Goal: Transaction & Acquisition: Obtain resource

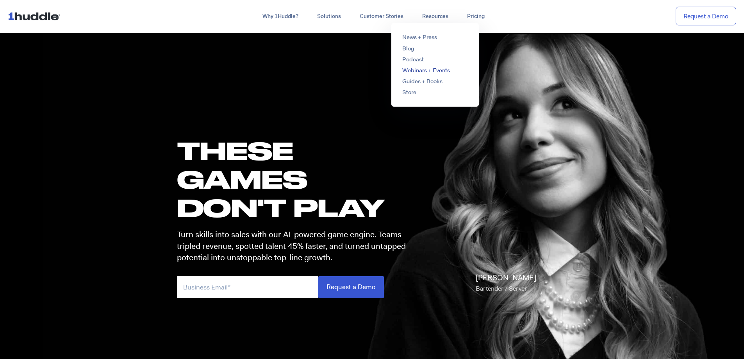
click at [426, 71] on link "Webinars + Events" at bounding box center [426, 70] width 48 height 8
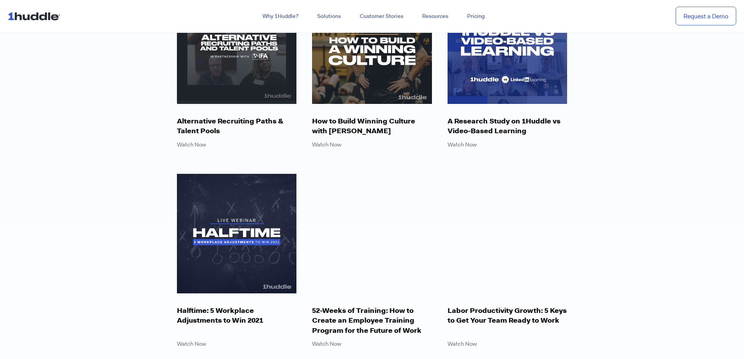
scroll to position [351, 0]
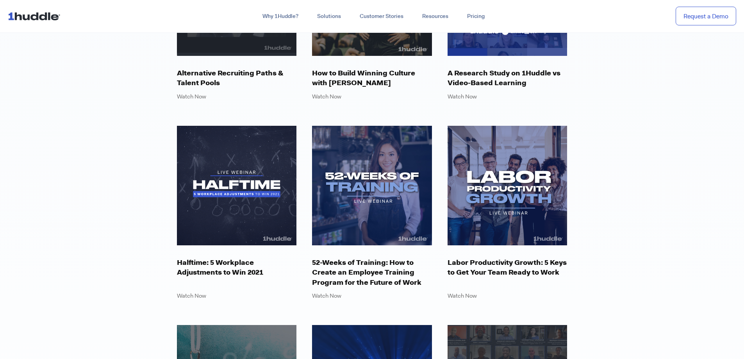
click at [383, 187] on img at bounding box center [372, 186] width 120 height 120
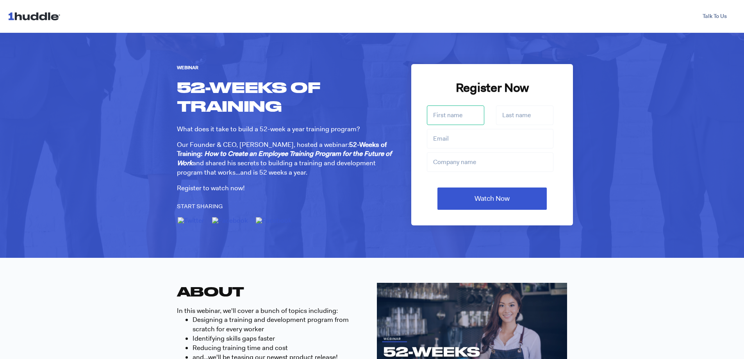
click at [445, 118] on input "First name *" at bounding box center [455, 115] width 57 height 20
type input "Allison"
click at [518, 117] on input "Last name *" at bounding box center [524, 115] width 57 height 20
type input "Horton"
click at [503, 139] on input "Email *" at bounding box center [490, 139] width 127 height 20
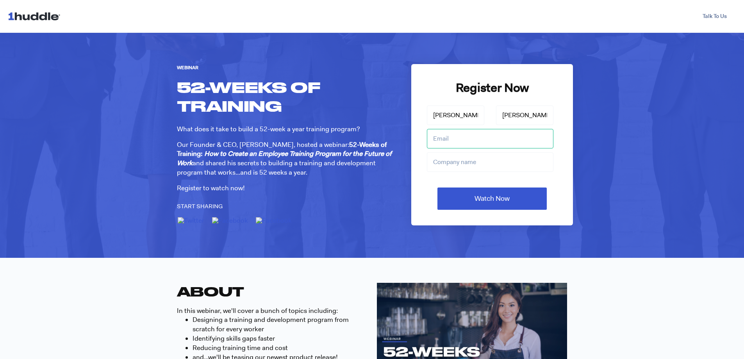
type input "allison.horton@summitleadership.com"
click at [502, 160] on input "Company *" at bounding box center [490, 162] width 127 height 20
type input "Summit Leadership Partners"
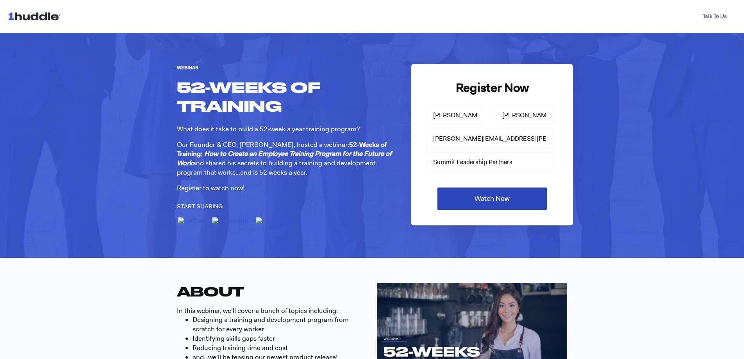
click at [499, 201] on input "Watch Now" at bounding box center [491, 198] width 109 height 22
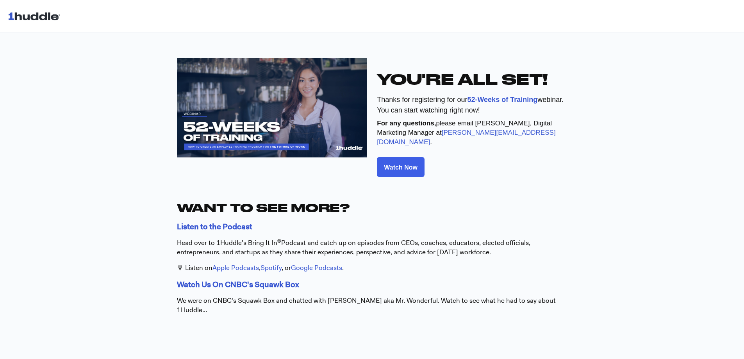
click at [391, 164] on span "Watch Now" at bounding box center [401, 167] width 34 height 7
click at [398, 164] on span "Watch Now" at bounding box center [401, 167] width 34 height 7
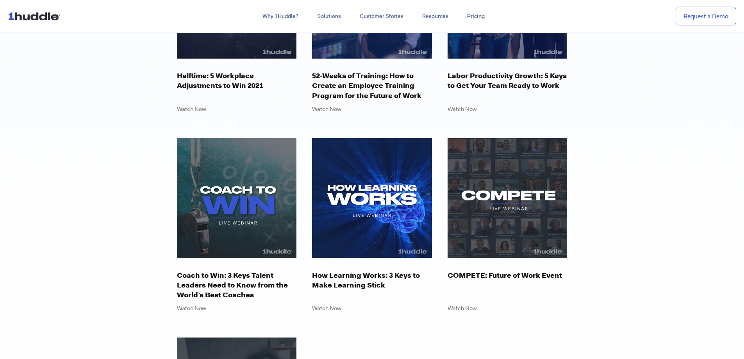
scroll to position [586, 0]
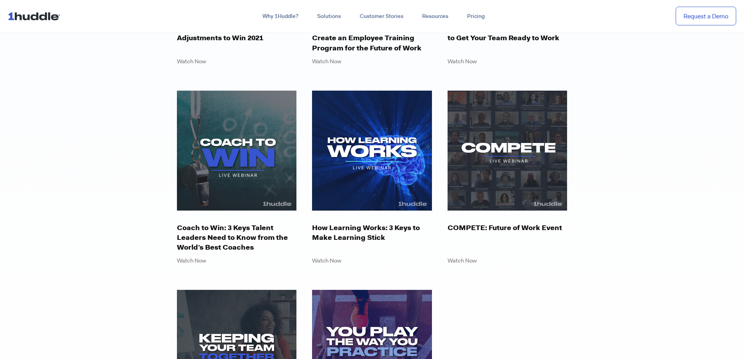
click at [376, 180] on img at bounding box center [372, 151] width 120 height 120
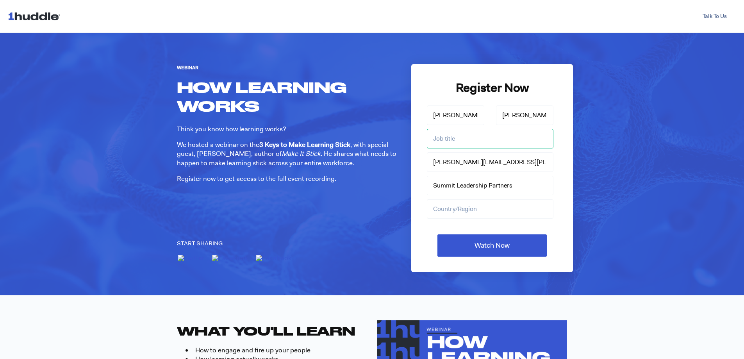
click at [478, 143] on input "Job title *" at bounding box center [490, 139] width 127 height 20
type input "Director of Talent"
click at [481, 215] on input "Country/Region *" at bounding box center [490, 209] width 127 height 20
type input "United States"
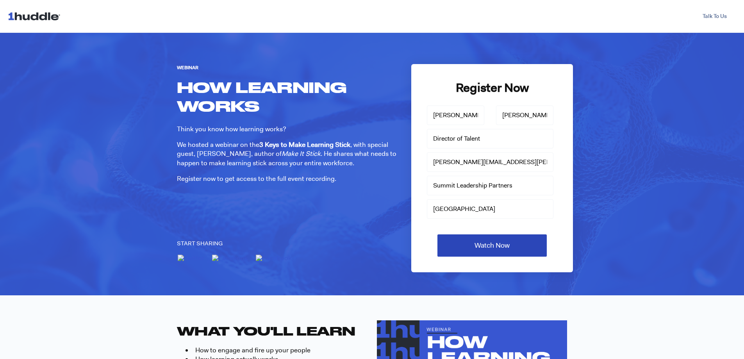
click at [492, 247] on input "Watch Now" at bounding box center [491, 245] width 109 height 22
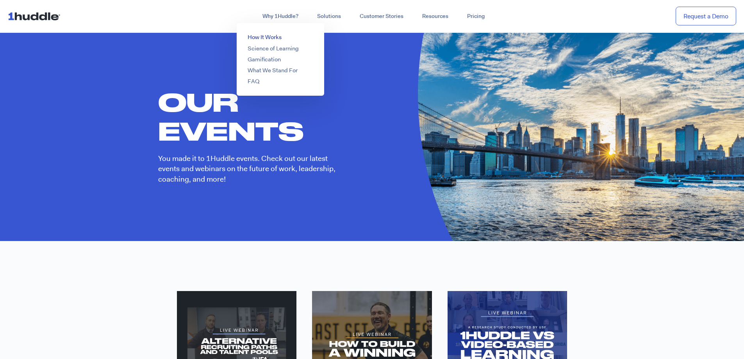
click at [269, 36] on link "How It Works" at bounding box center [265, 37] width 34 height 8
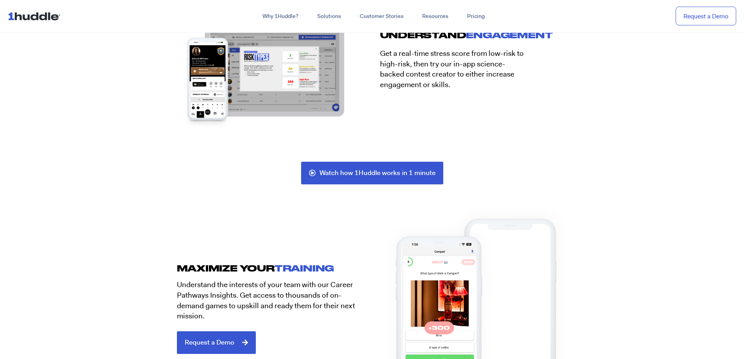
scroll to position [1718, 0]
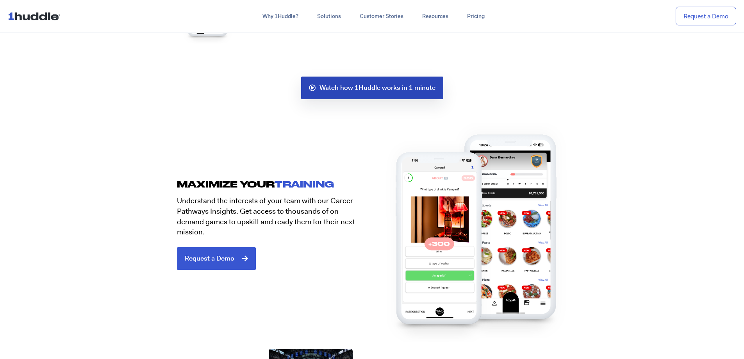
click at [371, 94] on link "Watch how 1Huddle works in 1 minute" at bounding box center [372, 88] width 142 height 23
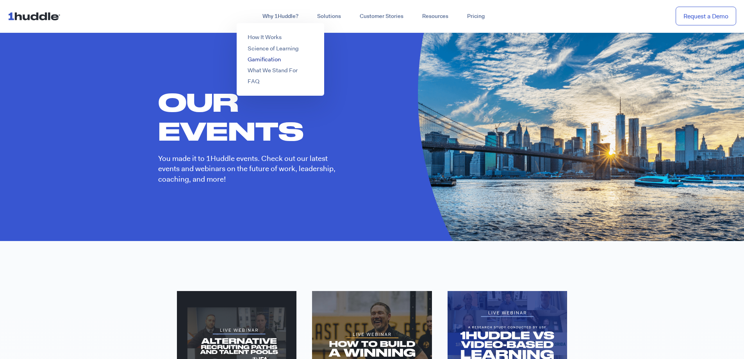
click at [269, 59] on link "Gamification" at bounding box center [264, 59] width 33 height 8
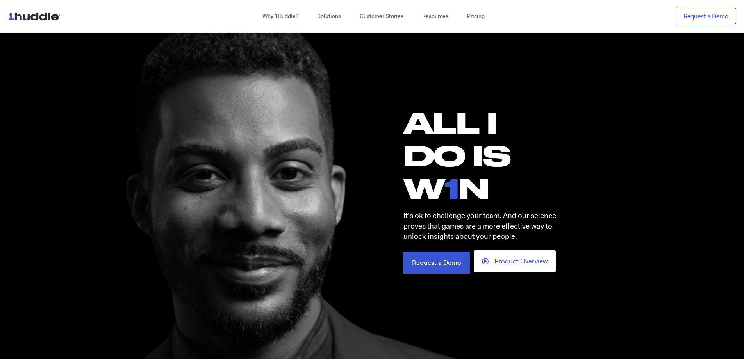
click at [520, 262] on span "Product Overview" at bounding box center [520, 261] width 53 height 7
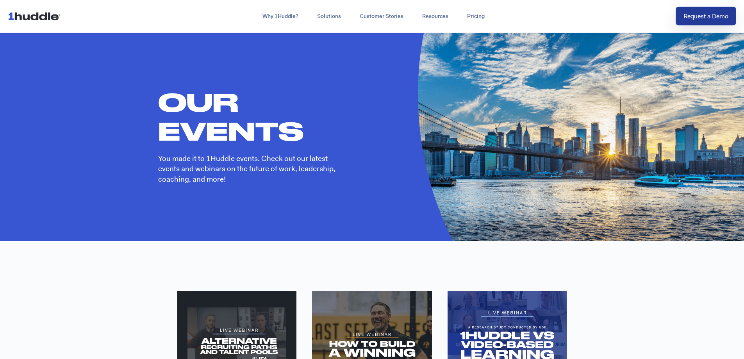
click at [694, 11] on link "Request a Demo" at bounding box center [705, 16] width 61 height 19
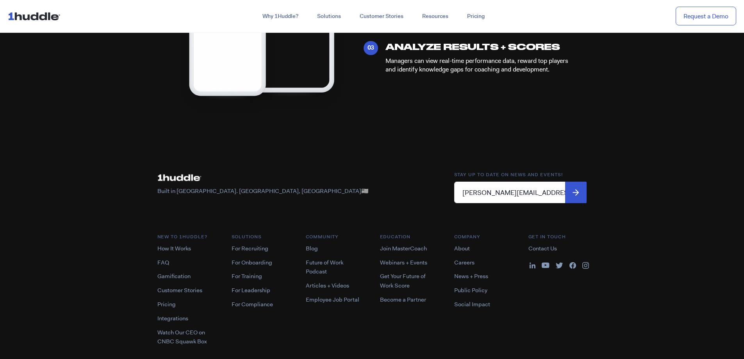
scroll to position [547, 0]
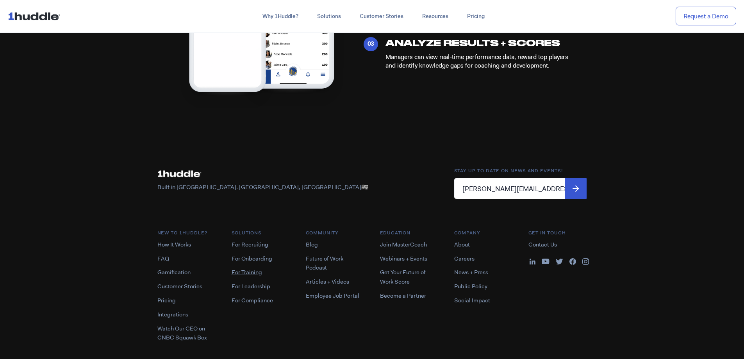
click at [247, 272] on link "For Training" at bounding box center [247, 272] width 30 height 8
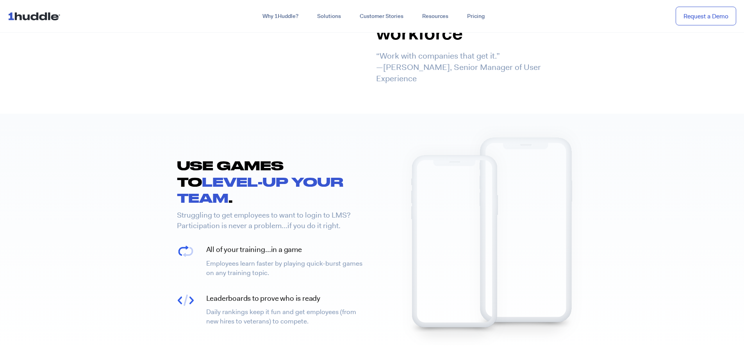
scroll to position [586, 0]
